Goal: Task Accomplishment & Management: Manage account settings

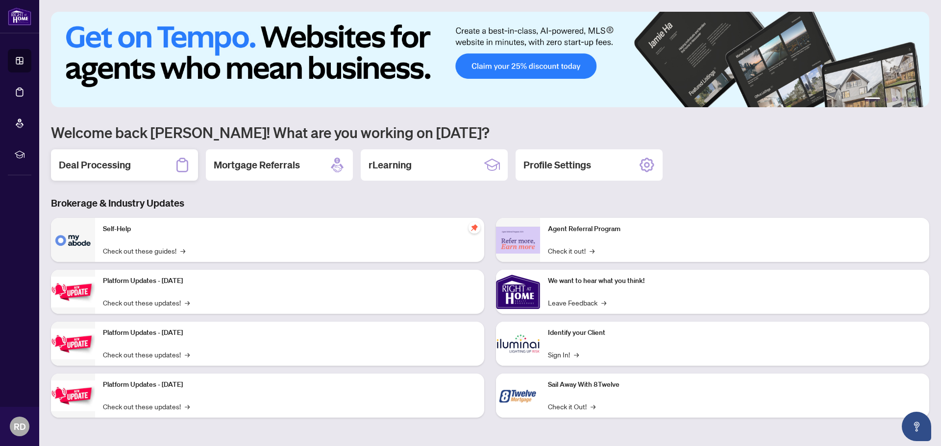
click at [111, 168] on h2 "Deal Processing" at bounding box center [95, 165] width 72 height 14
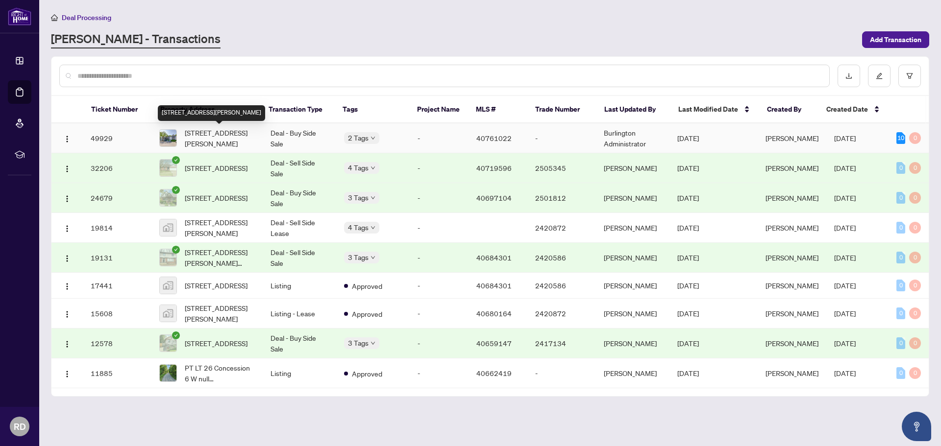
click at [239, 138] on span "[STREET_ADDRESS][PERSON_NAME]" at bounding box center [220, 138] width 70 height 22
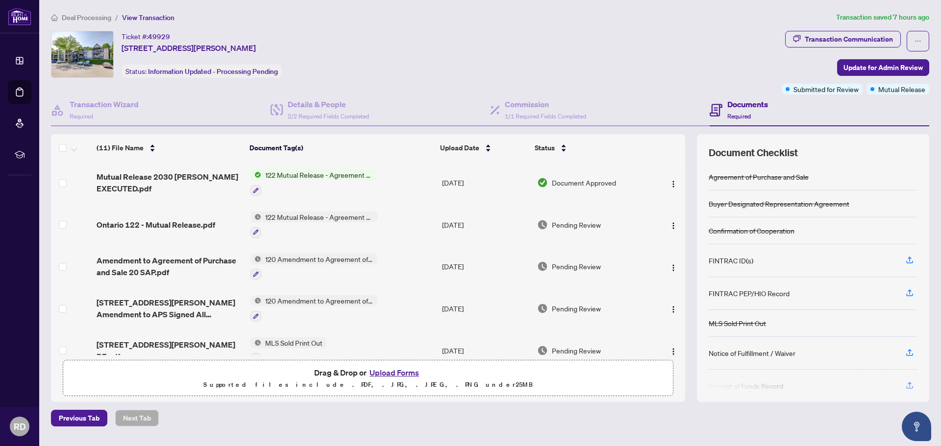
click at [391, 372] on button "Upload Forms" at bounding box center [393, 372] width 55 height 13
click at [400, 372] on button "Upload Forms" at bounding box center [393, 372] width 55 height 13
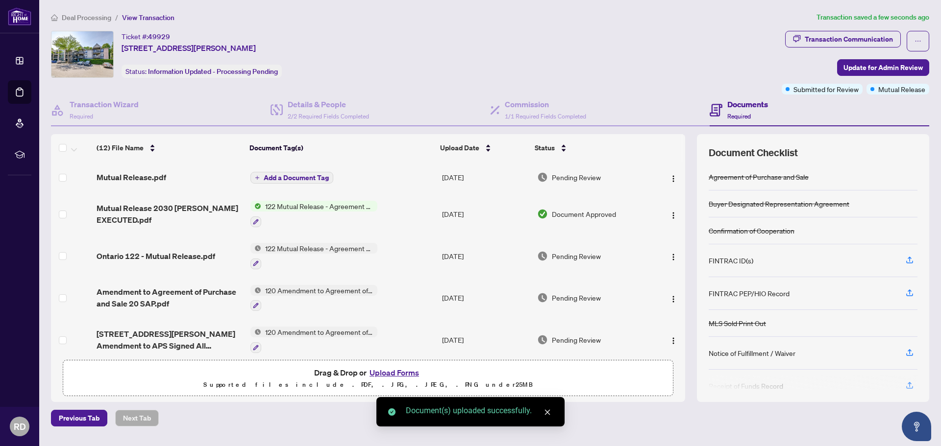
click at [295, 178] on span "Add a Document Tag" at bounding box center [296, 177] width 65 height 7
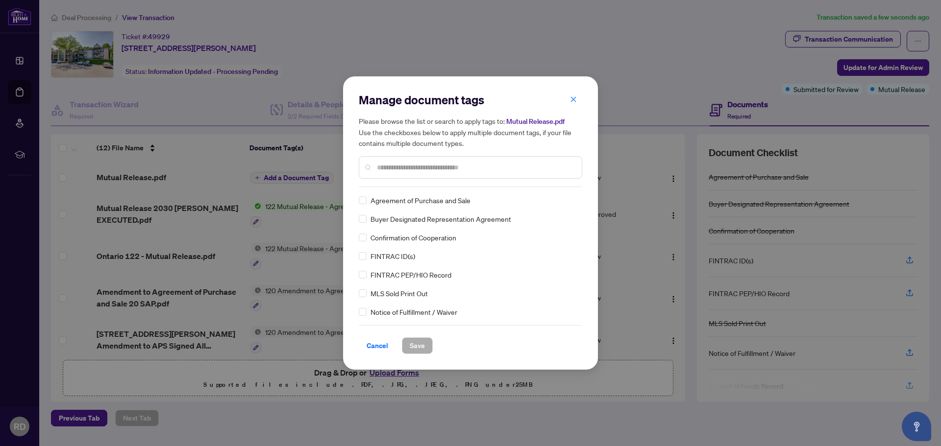
click at [411, 169] on input "text" at bounding box center [475, 167] width 197 height 11
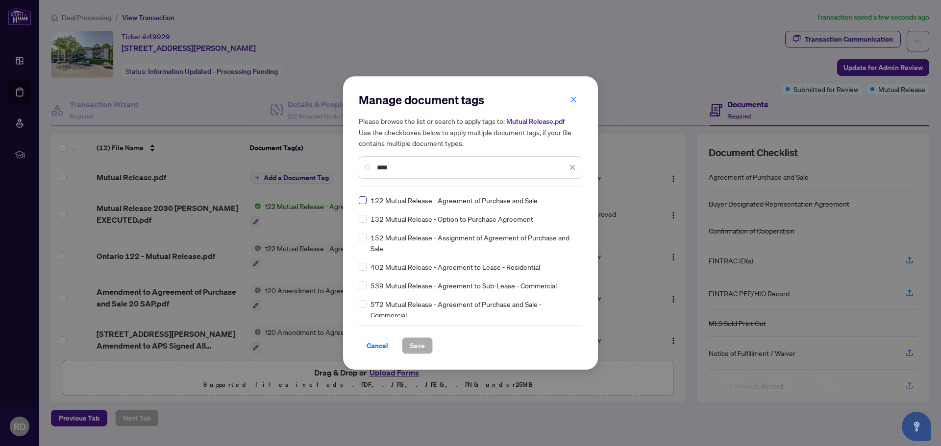
type input "****"
click at [418, 348] on span "Save" at bounding box center [417, 346] width 15 height 16
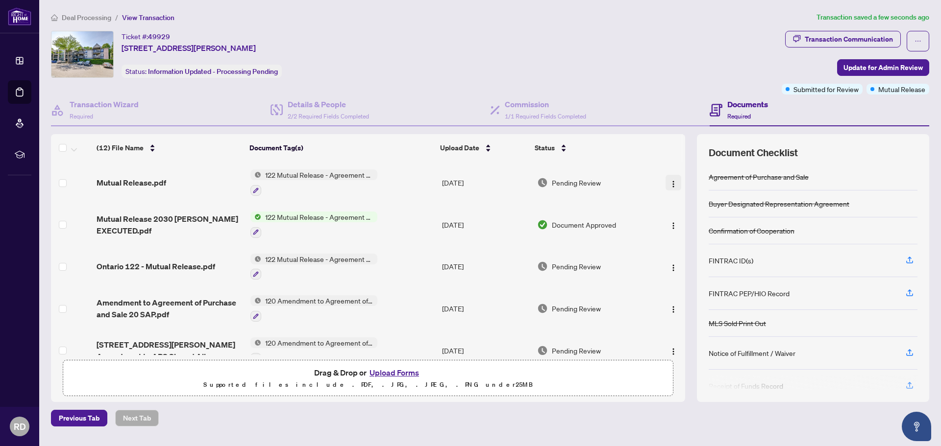
click at [670, 184] on img "button" at bounding box center [673, 184] width 8 height 8
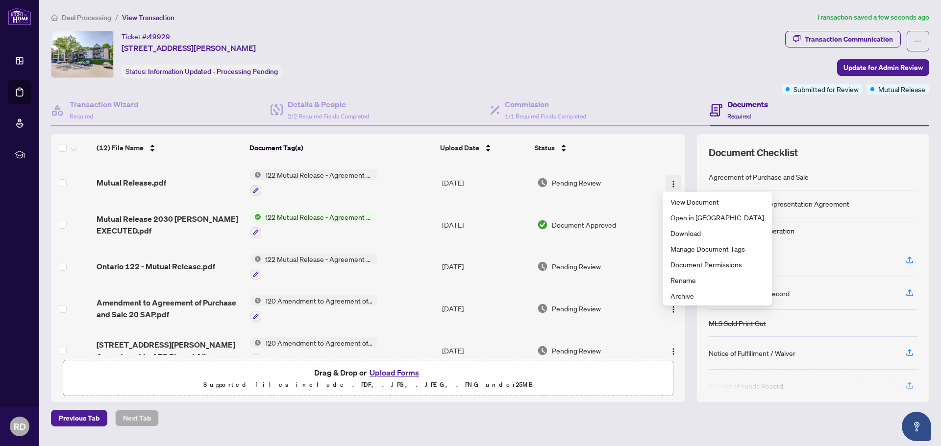
click at [670, 184] on img "button" at bounding box center [673, 184] width 8 height 8
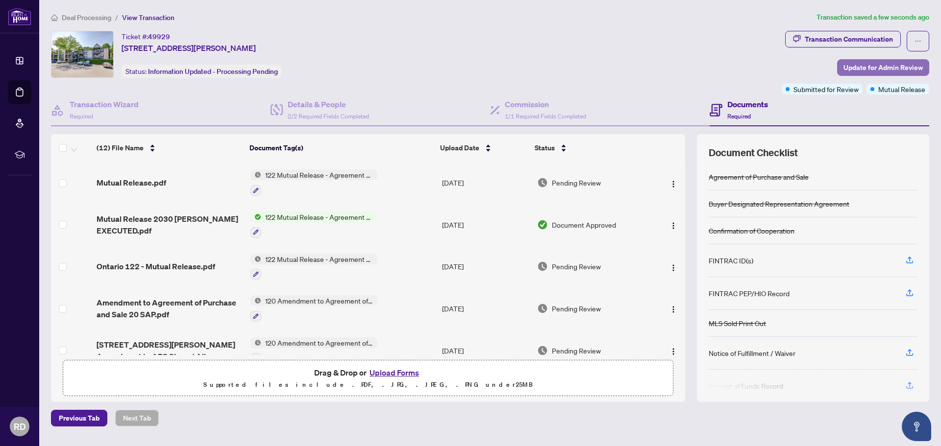
click at [891, 65] on span "Update for Admin Review" at bounding box center [882, 68] width 79 height 16
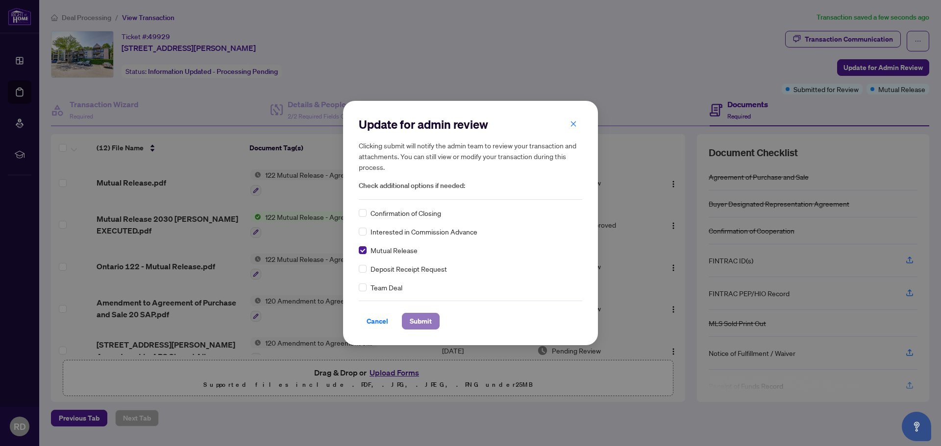
click at [426, 325] on span "Submit" at bounding box center [421, 322] width 22 height 16
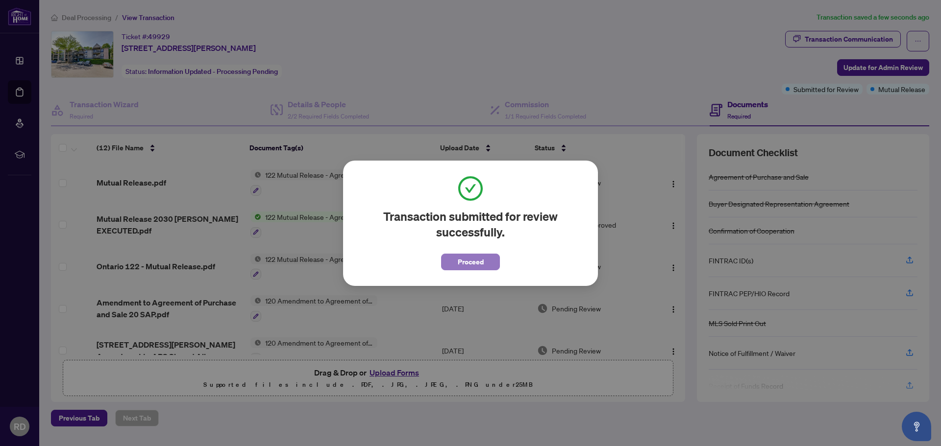
click at [459, 262] on span "Proceed" at bounding box center [471, 262] width 26 height 16
